Goal: Task Accomplishment & Management: Complete application form

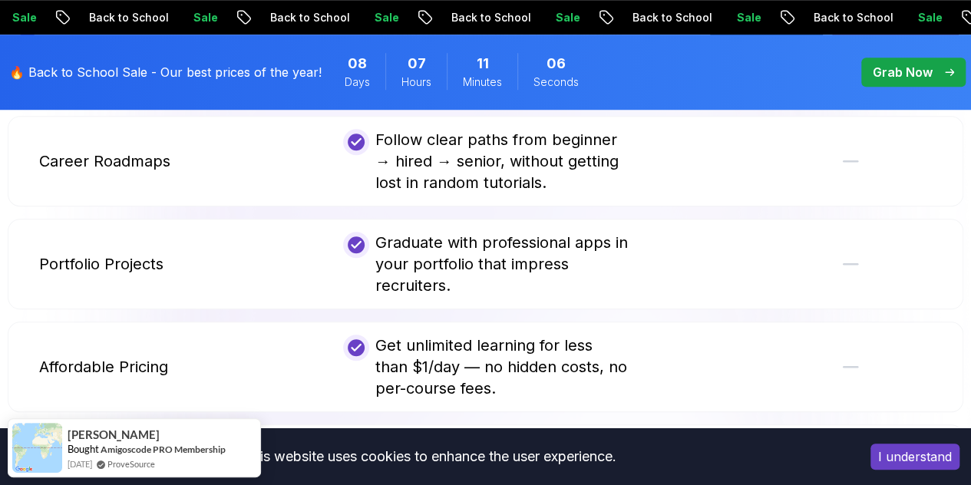
scroll to position [3455, 0]
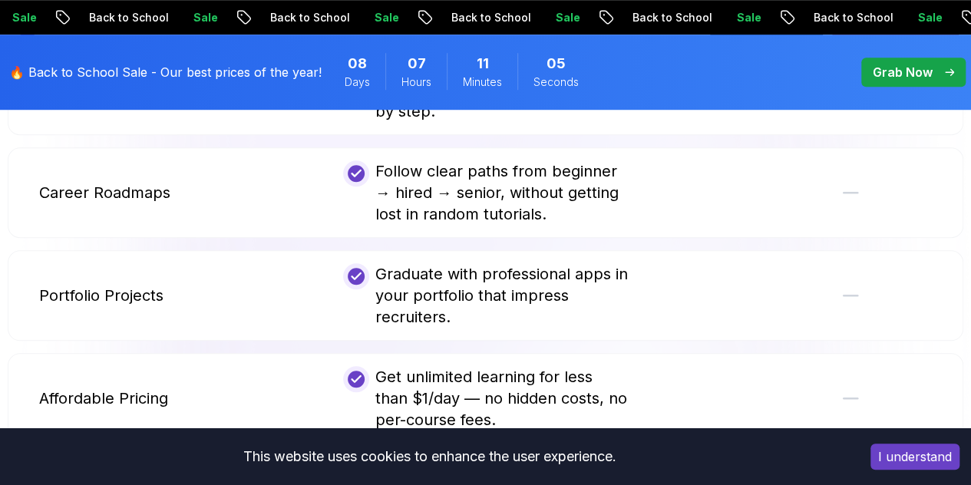
click at [414, 160] on div "Follow clear paths from beginner → hired → senior, without getting lost in rand…" at bounding box center [486, 192] width 286 height 64
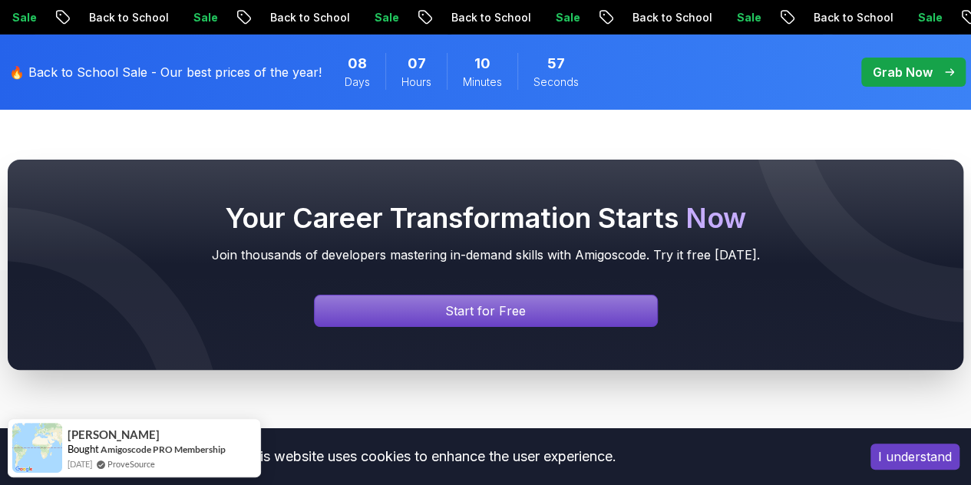
scroll to position [5758, 0]
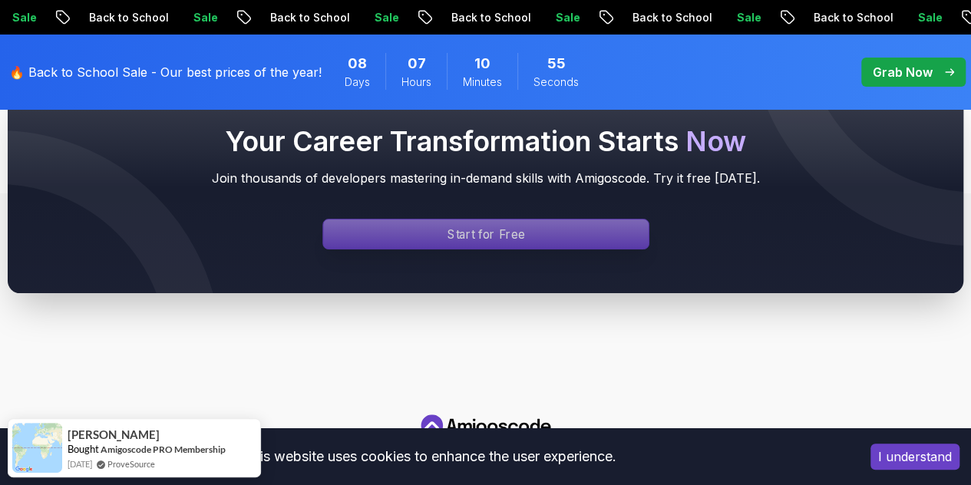
click at [421, 220] on div "Signin page" at bounding box center [486, 234] width 326 height 29
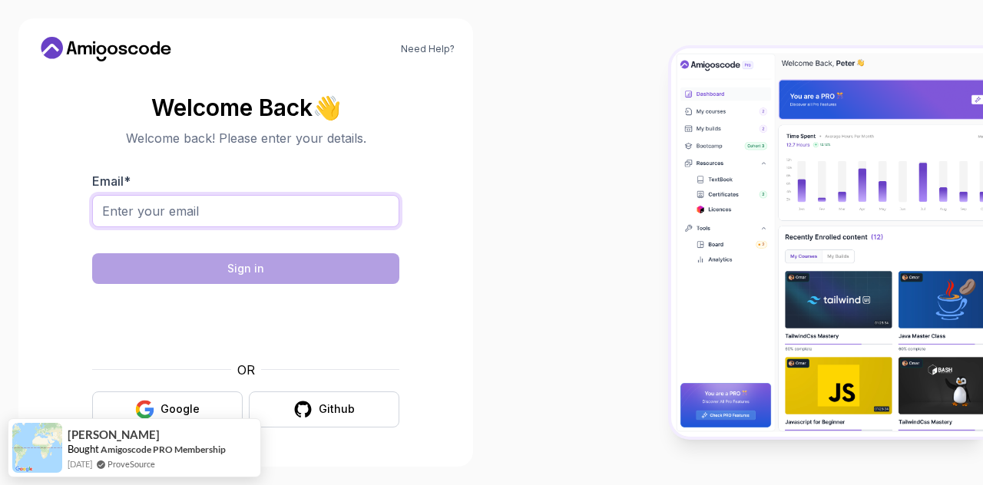
click at [273, 212] on input "Email *" at bounding box center [245, 211] width 307 height 32
click at [277, 398] on button "Github" at bounding box center [324, 410] width 150 height 36
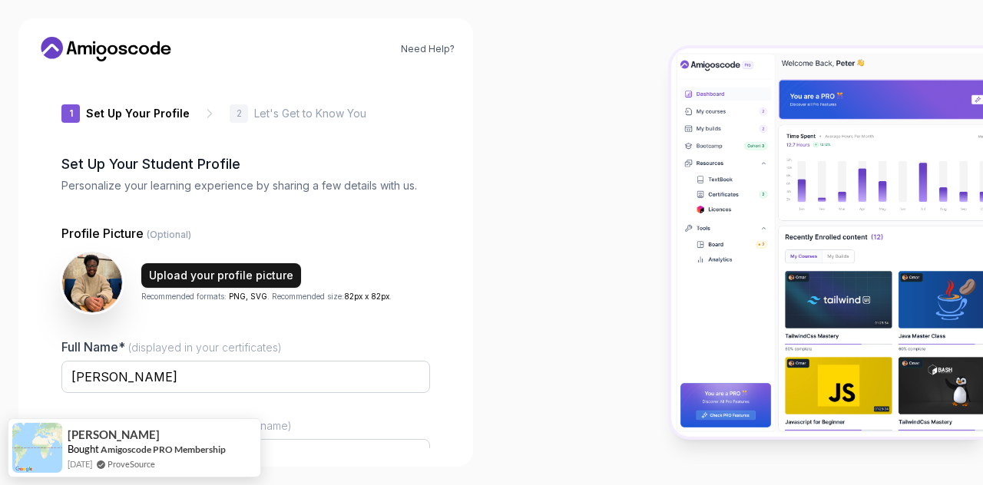
click at [232, 274] on div "Upload your profile picture" at bounding box center [221, 275] width 144 height 15
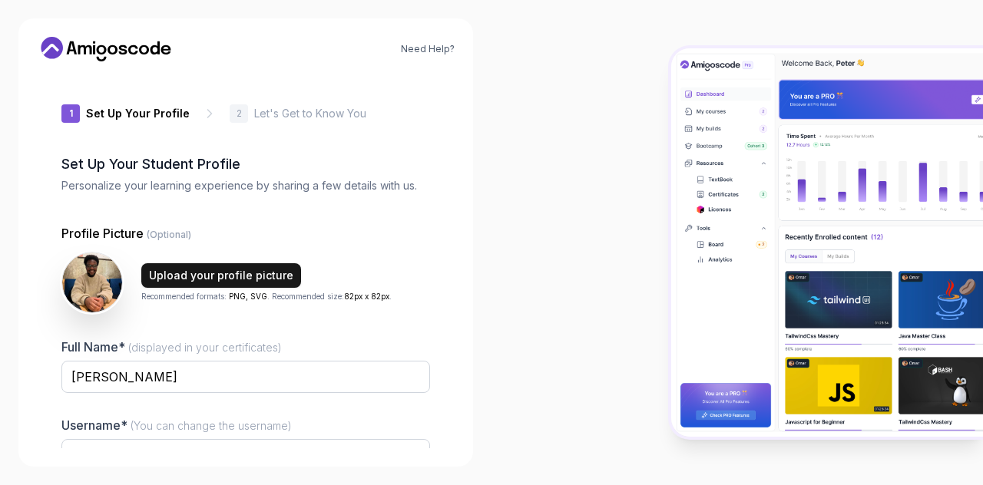
scroll to position [154, 0]
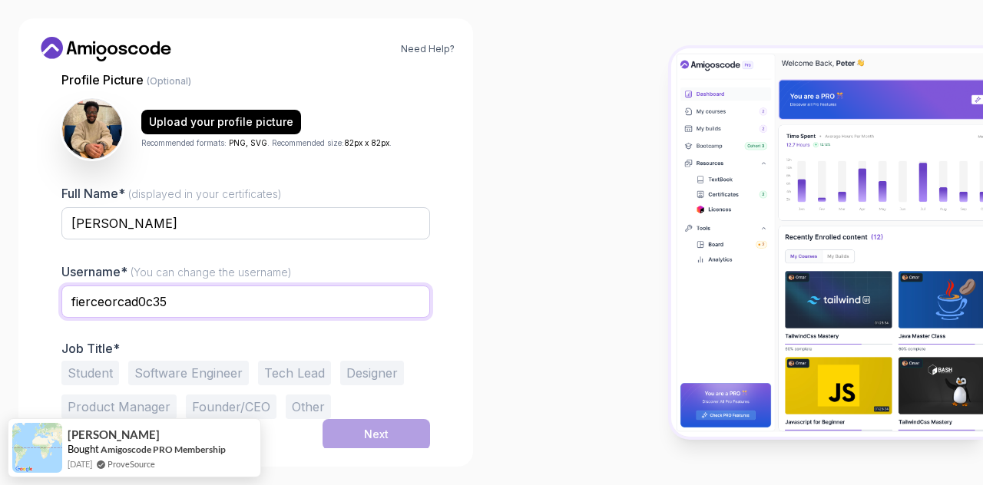
drag, startPoint x: 207, startPoint y: 296, endPoint x: 15, endPoint y: 279, distance: 192.6
click at [15, 279] on div "Need Help? 1 Set Up Your Profile 1 Set Up Your Profile 2 Let's Get to Know You …" at bounding box center [245, 242] width 491 height 485
type input "centermass412"
click at [92, 373] on button "Student" at bounding box center [90, 373] width 58 height 25
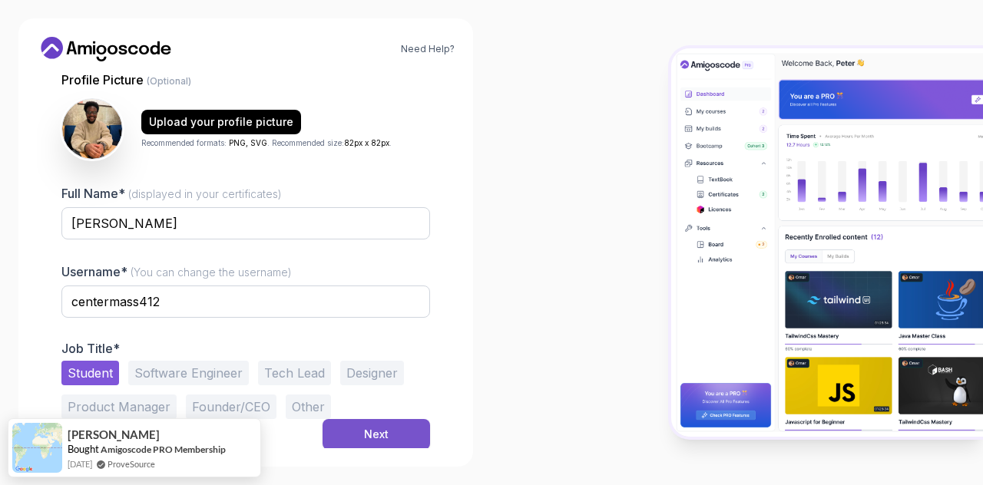
click at [390, 425] on button "Next" at bounding box center [375, 434] width 107 height 31
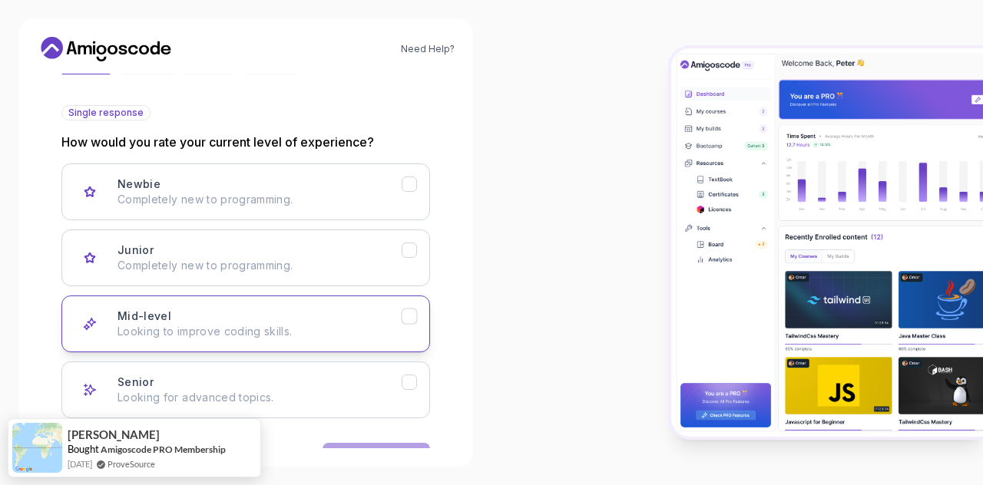
click at [255, 297] on button "Mid-level Looking to improve coding skills." at bounding box center [245, 324] width 369 height 57
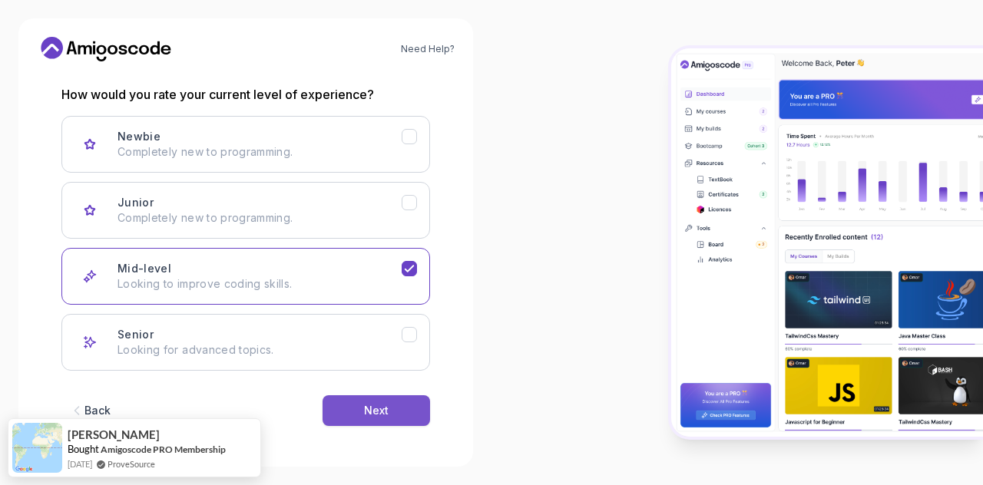
click at [349, 422] on button "Next" at bounding box center [375, 410] width 107 height 31
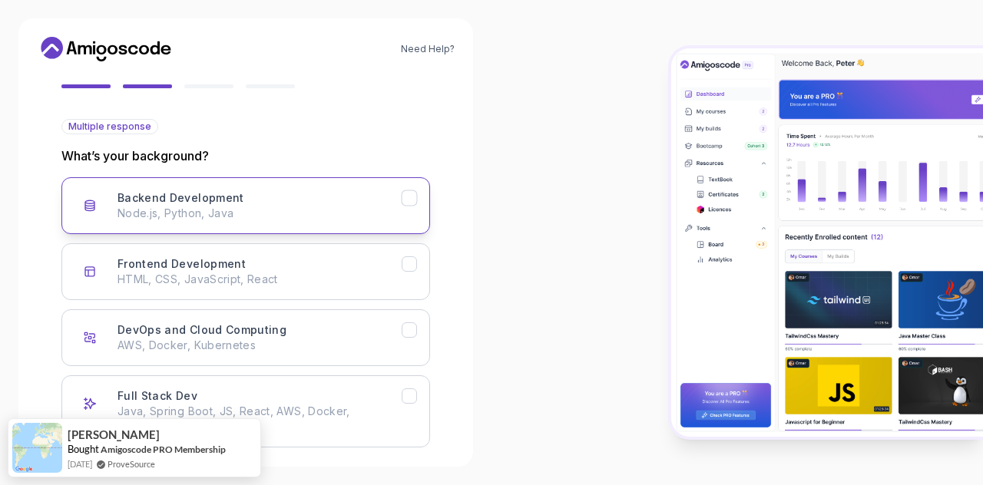
scroll to position [217, 0]
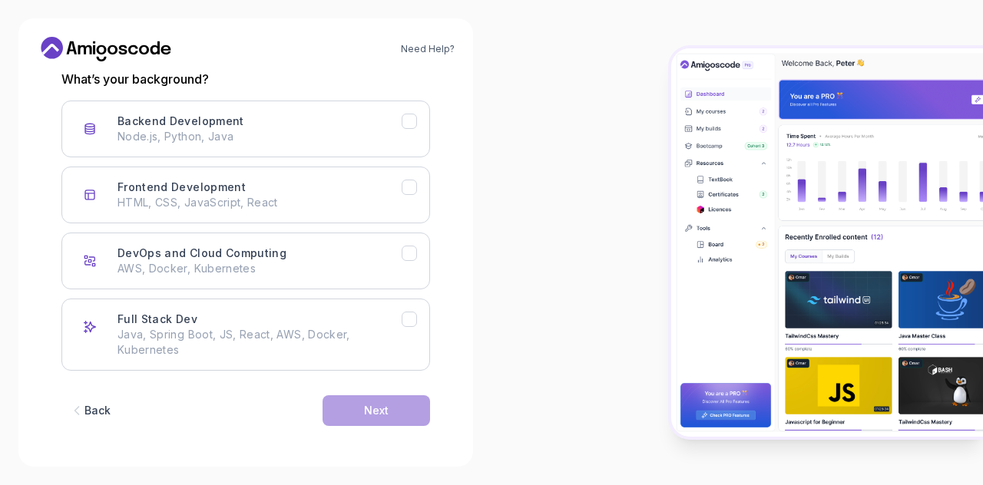
click at [101, 399] on button "Back" at bounding box center [89, 410] width 57 height 31
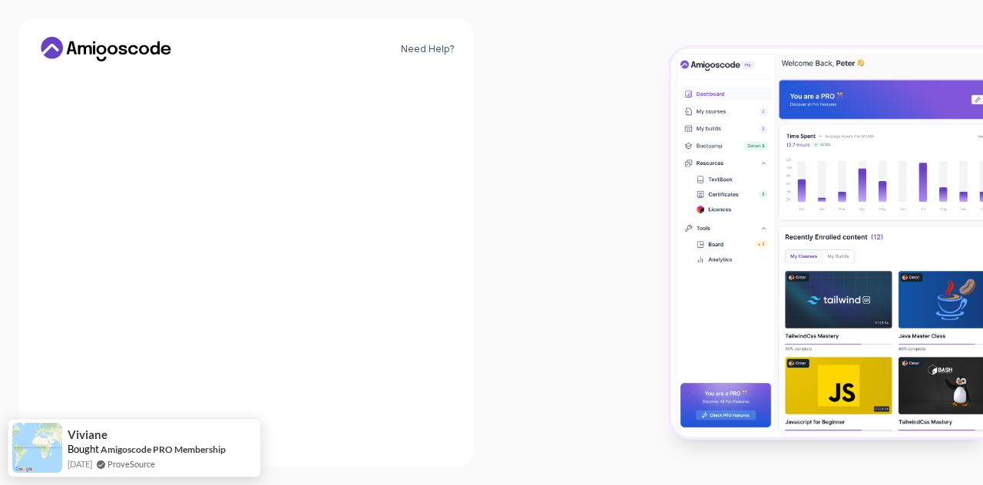
scroll to position [201, 0]
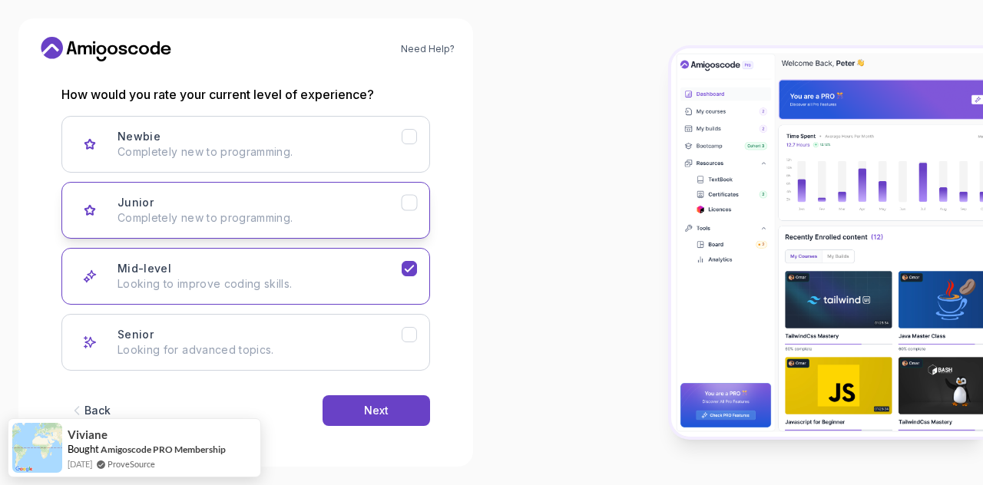
click at [204, 200] on div "Junior Completely new to programming." at bounding box center [259, 210] width 284 height 31
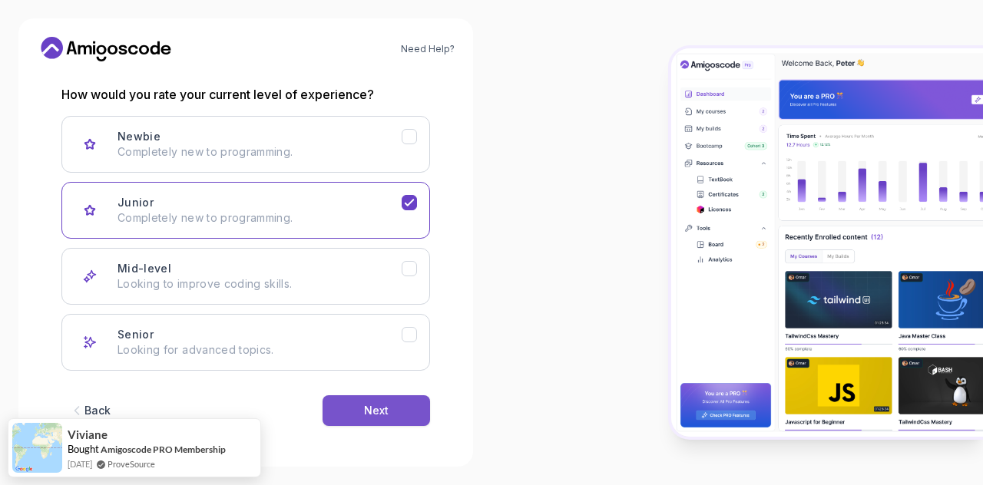
click at [365, 408] on div "Next" at bounding box center [376, 410] width 25 height 15
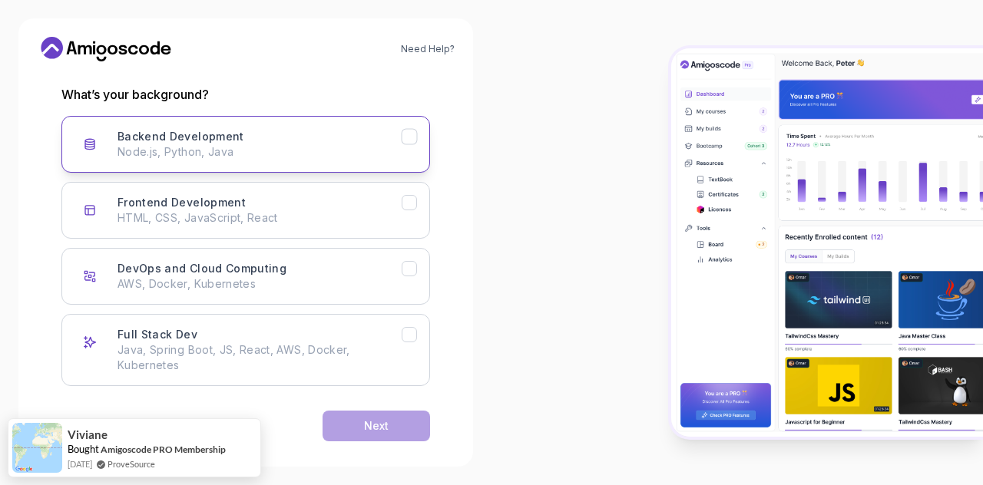
click at [213, 165] on button "Backend Development Node.js, Python, Java" at bounding box center [245, 144] width 369 height 57
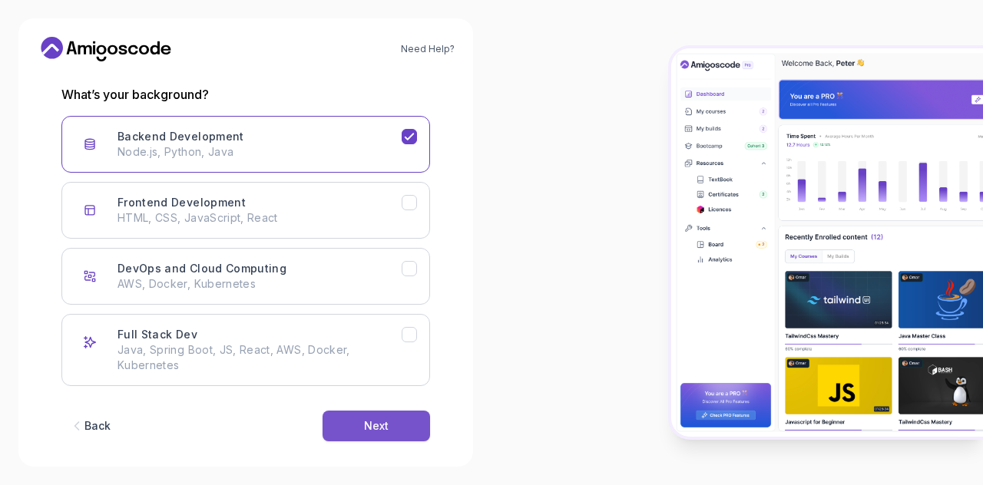
click at [329, 423] on button "Next" at bounding box center [375, 426] width 107 height 31
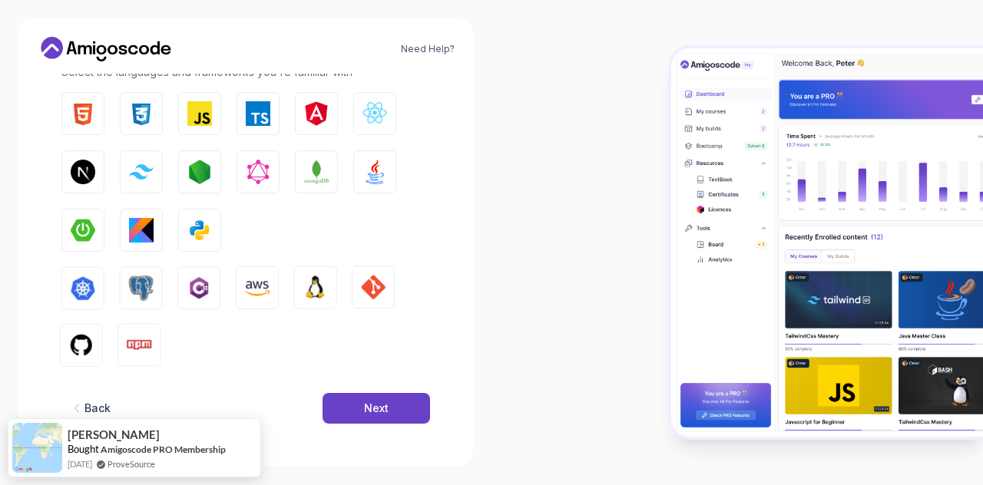
scroll to position [167, 0]
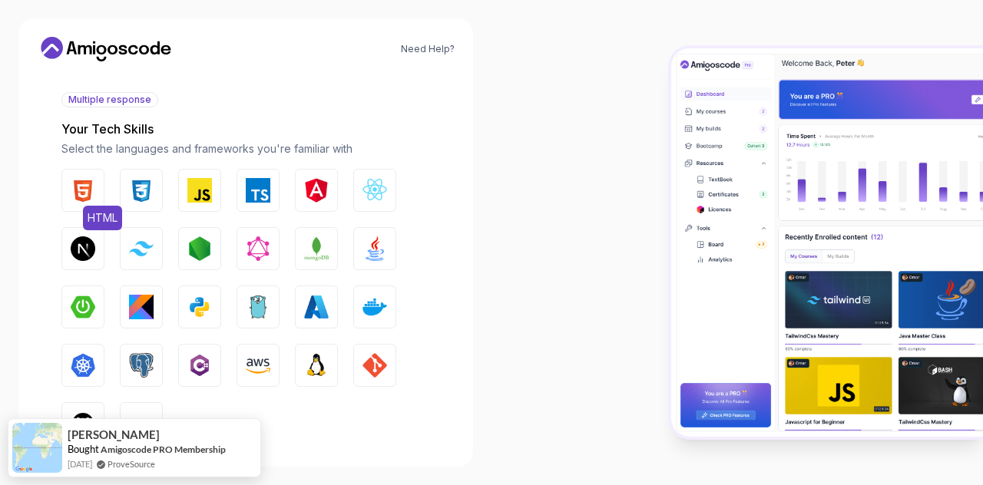
click at [101, 208] on span "HTML" at bounding box center [102, 218] width 39 height 25
click at [135, 200] on img "button" at bounding box center [141, 190] width 25 height 25
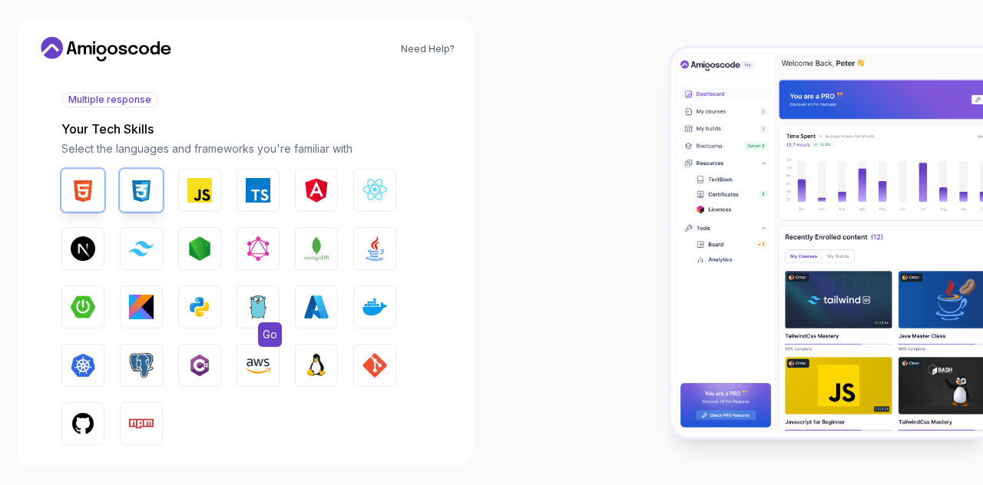
scroll to position [243, 0]
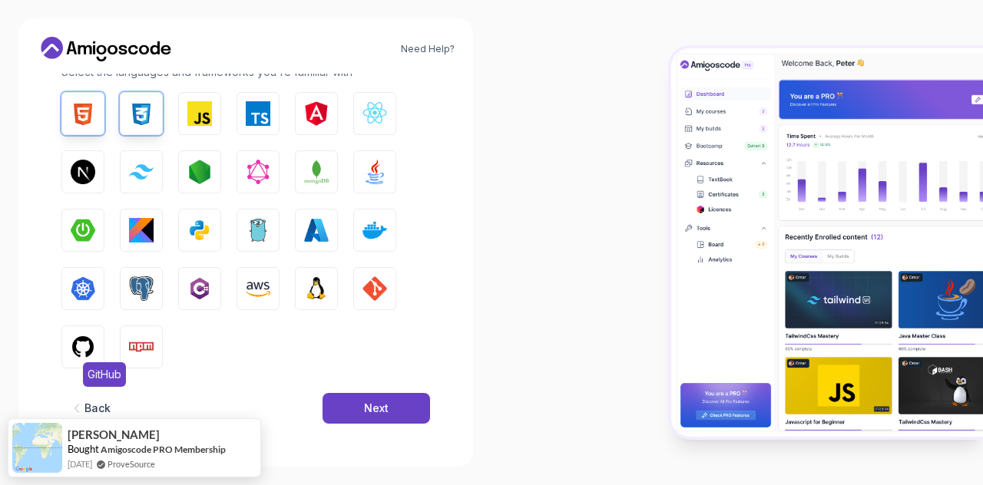
click at [80, 333] on button "GitHub" at bounding box center [82, 347] width 43 height 43
click at [307, 286] on img "button" at bounding box center [316, 288] width 25 height 25
click at [358, 301] on button "GIT" at bounding box center [374, 288] width 43 height 43
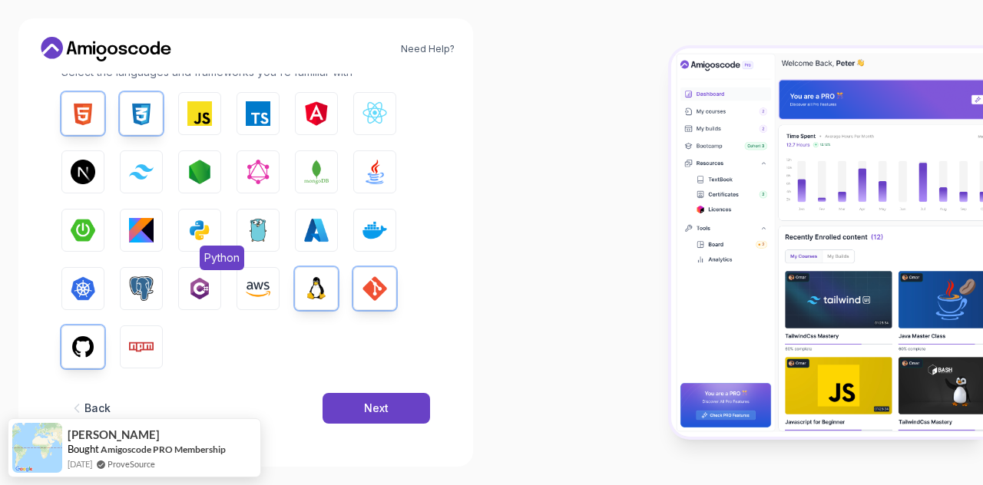
click at [193, 230] on img "button" at bounding box center [199, 230] width 25 height 25
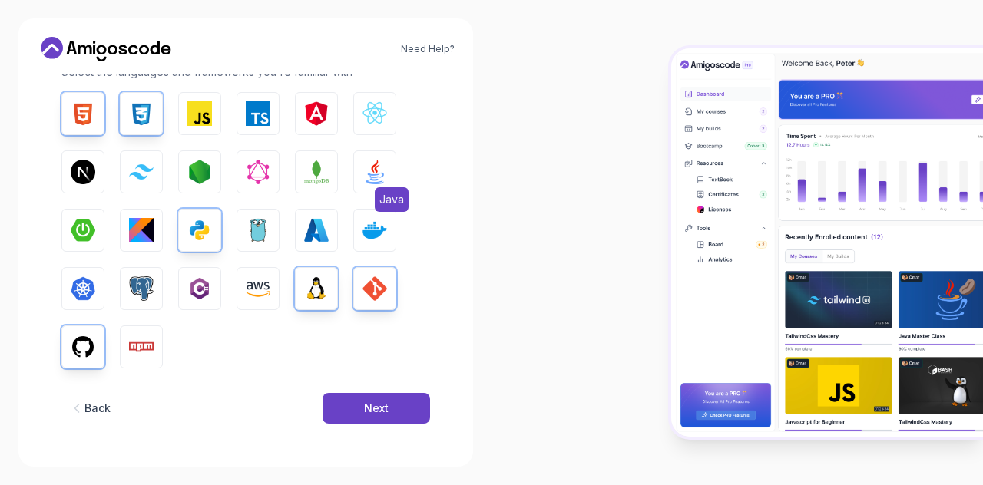
click at [362, 185] on button "Java" at bounding box center [374, 171] width 43 height 43
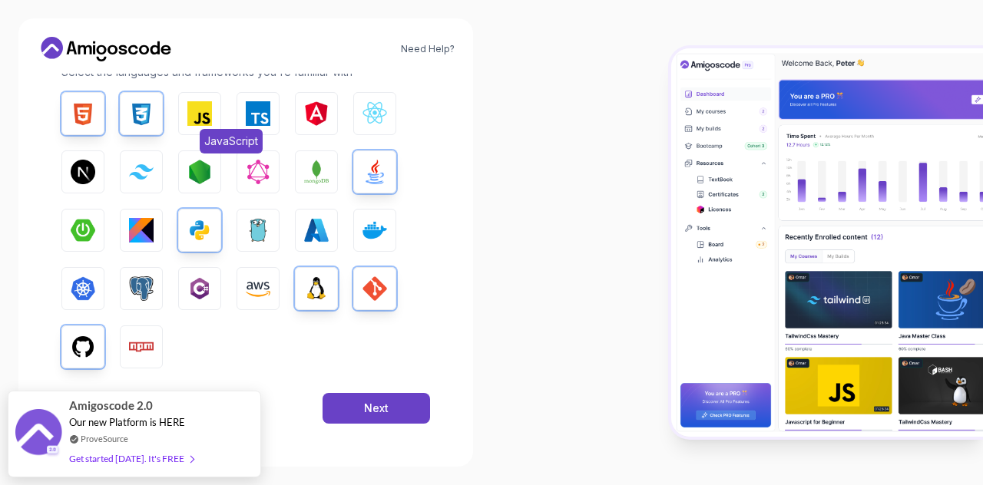
click at [218, 129] on span "JavaScript" at bounding box center [231, 141] width 63 height 25
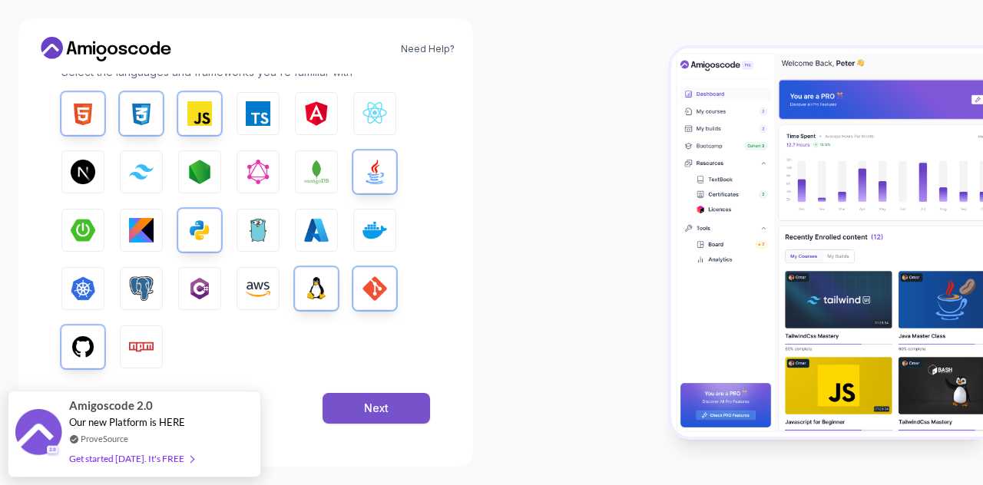
click at [384, 414] on div "Next" at bounding box center [376, 408] width 25 height 15
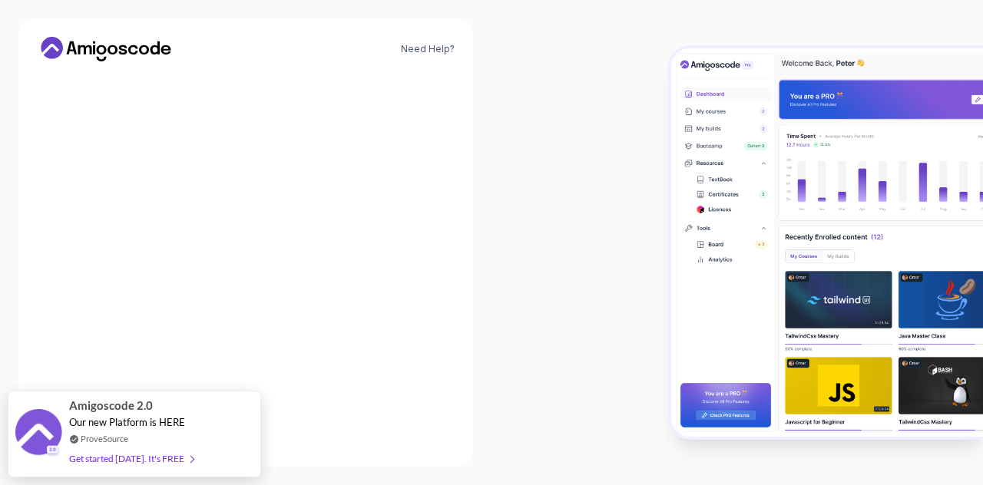
scroll to position [210, 0]
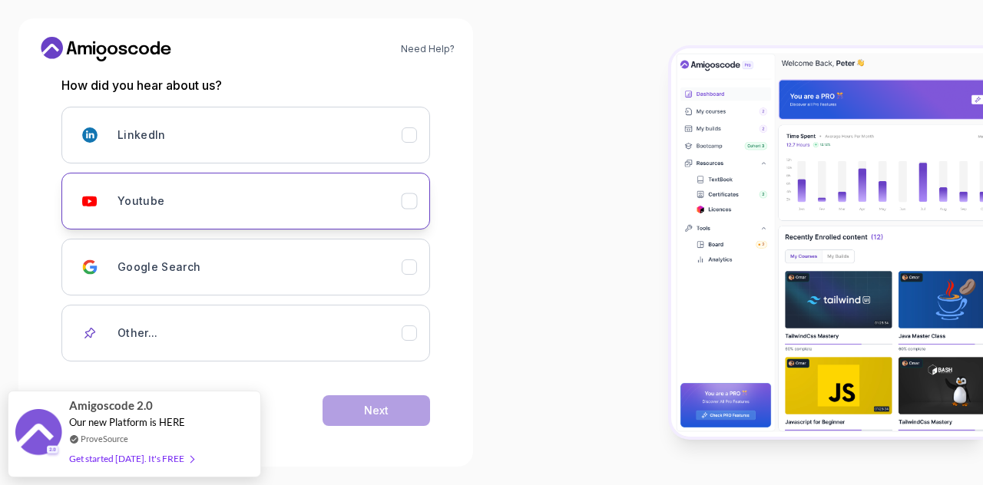
click at [236, 209] on div "Youtube" at bounding box center [259, 201] width 284 height 31
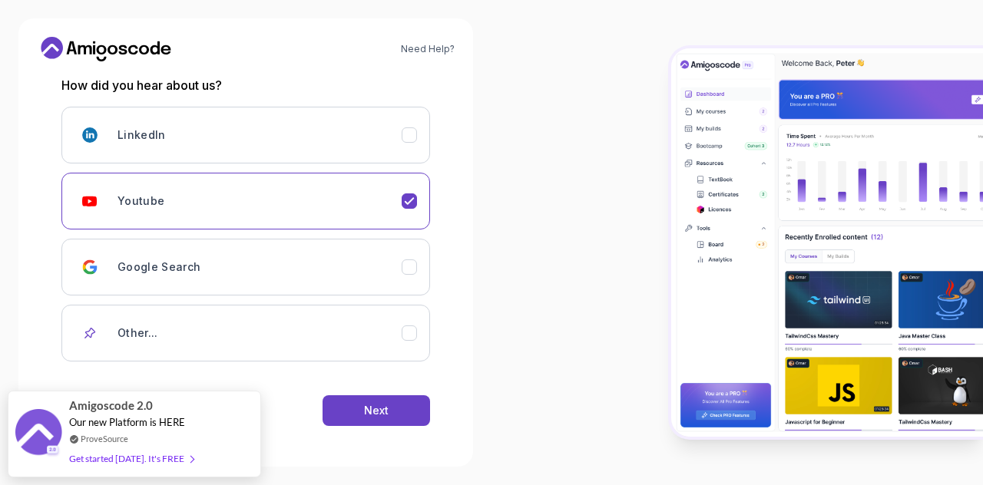
click at [299, 374] on div "Back Next" at bounding box center [245, 411] width 369 height 80
click at [364, 412] on div "Next" at bounding box center [376, 410] width 25 height 15
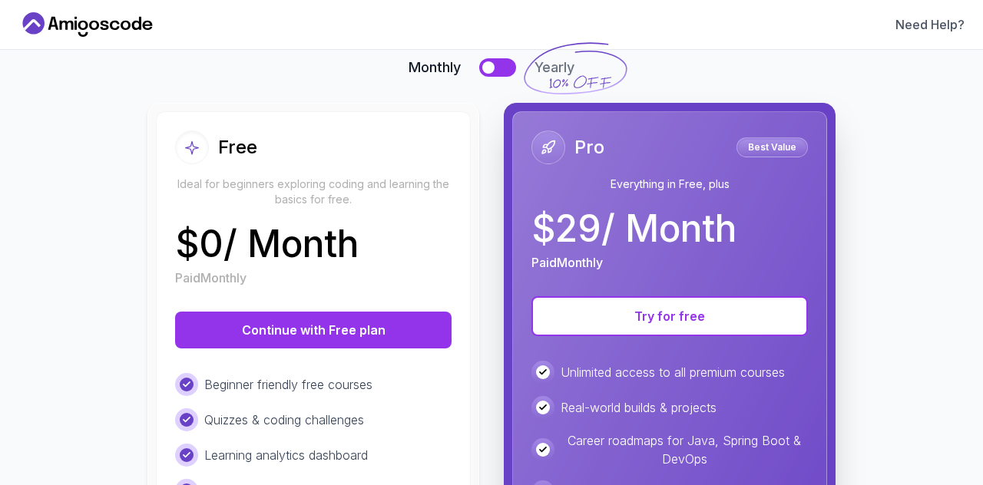
scroll to position [190, 0]
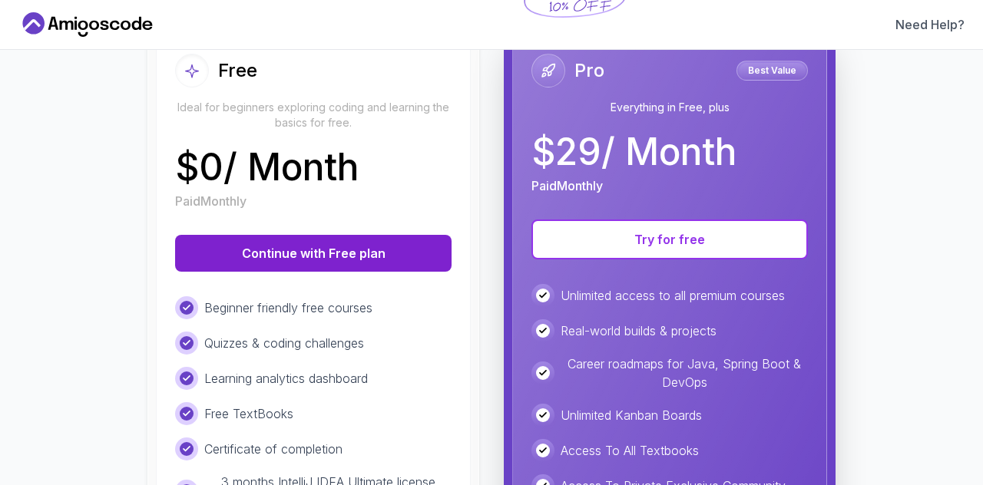
click at [338, 244] on button "Continue with Free plan" at bounding box center [313, 253] width 276 height 37
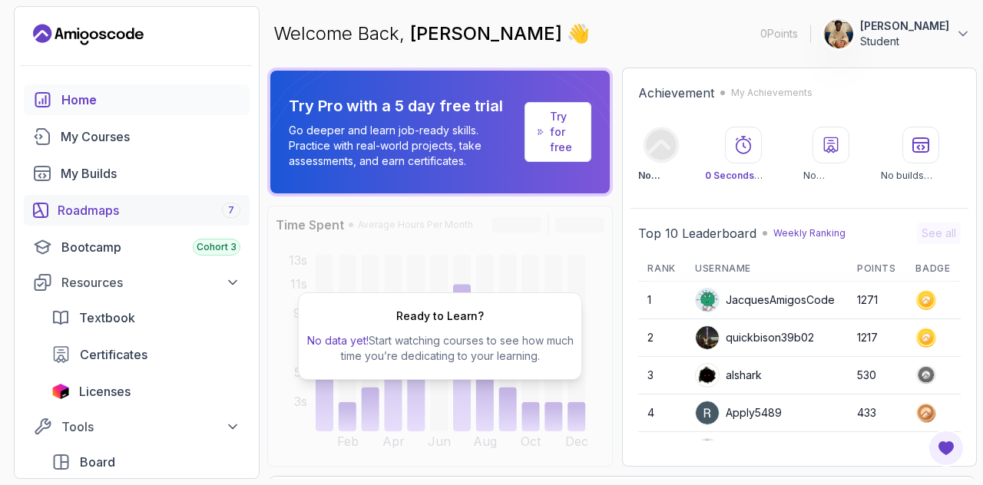
click at [150, 203] on div "Roadmaps 7" at bounding box center [149, 210] width 183 height 18
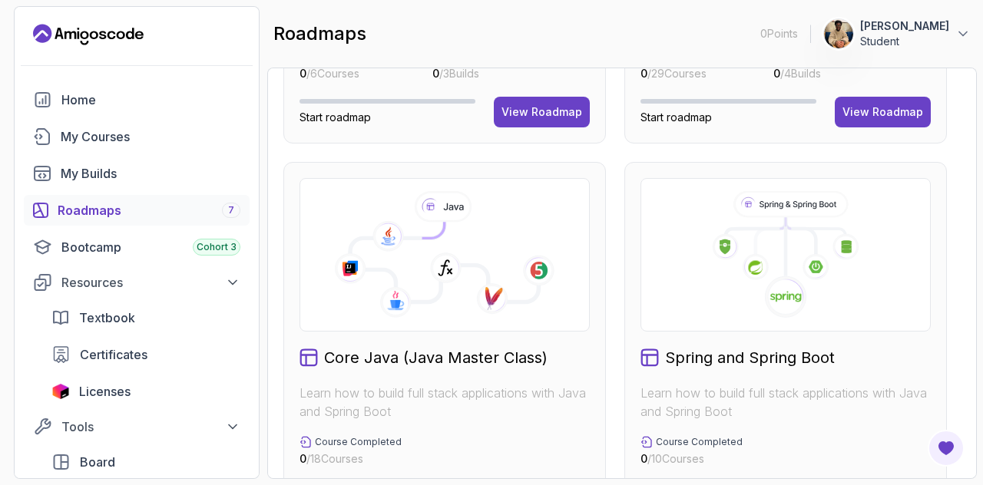
scroll to position [154, 0]
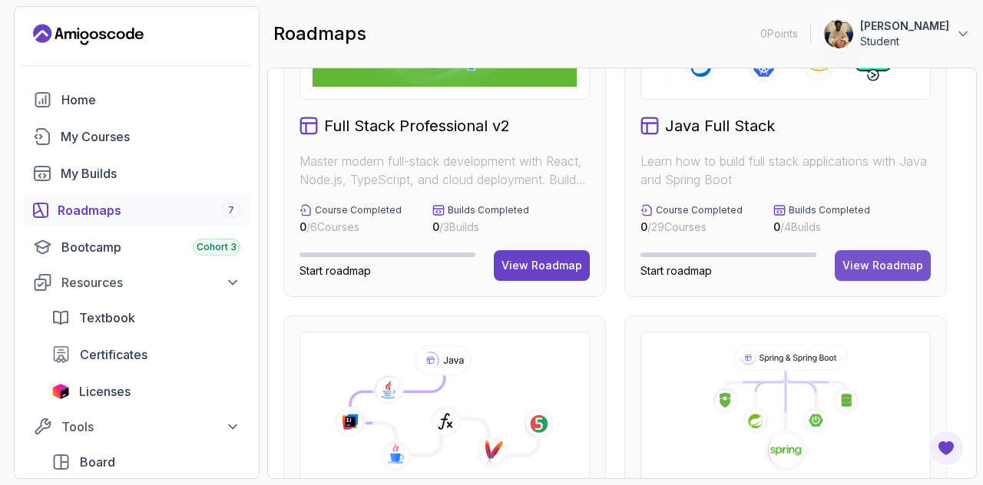
click at [848, 262] on div "View Roadmap" at bounding box center [882, 265] width 81 height 15
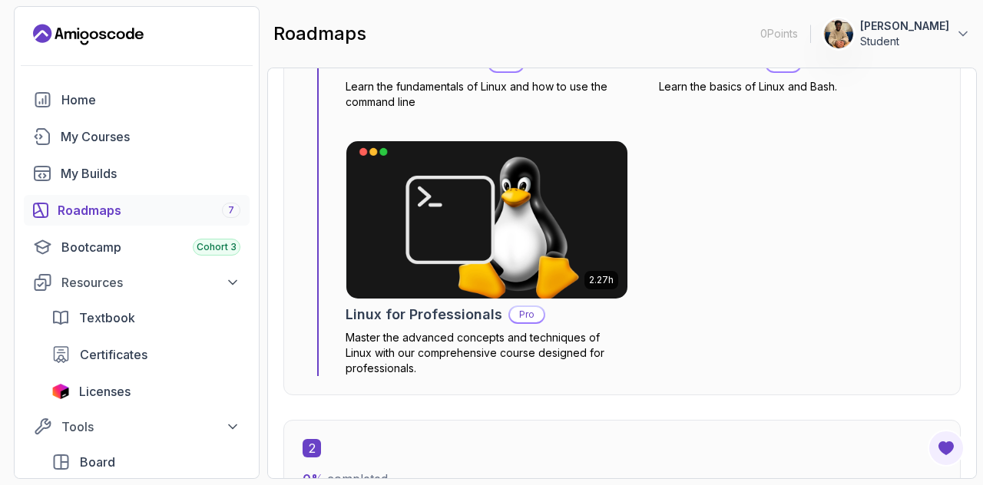
scroll to position [614, 0]
